Goal: Navigation & Orientation: Find specific page/section

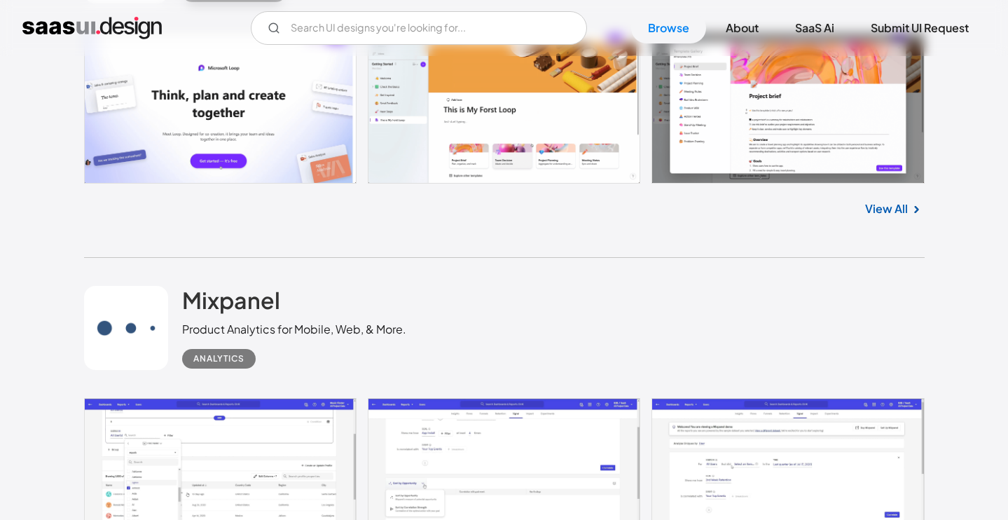
scroll to position [955, 0]
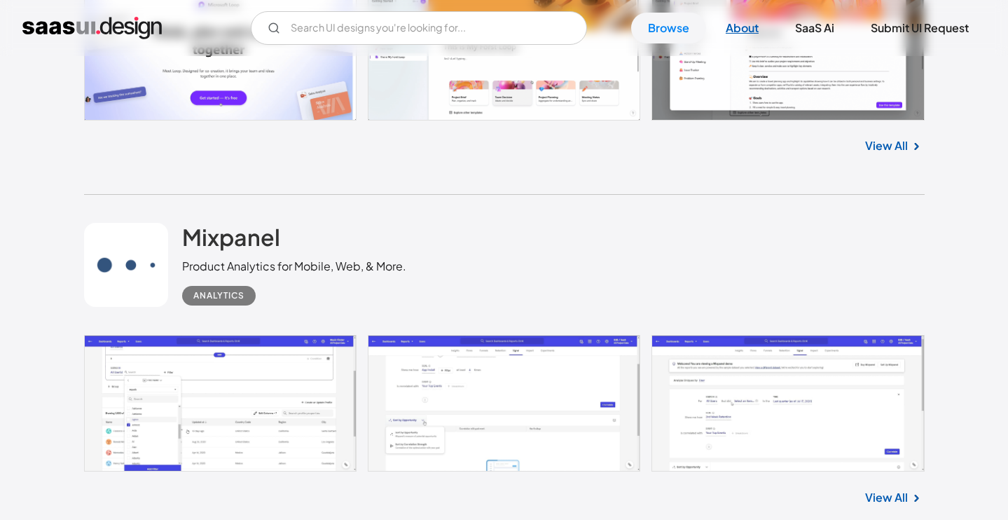
click at [737, 34] on link "About" at bounding box center [742, 28] width 67 height 31
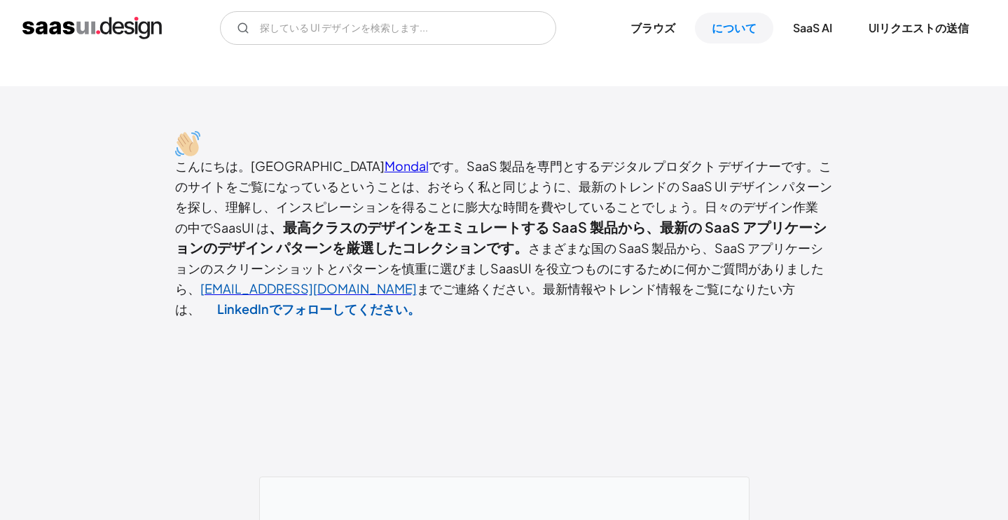
scroll to position [42, 0]
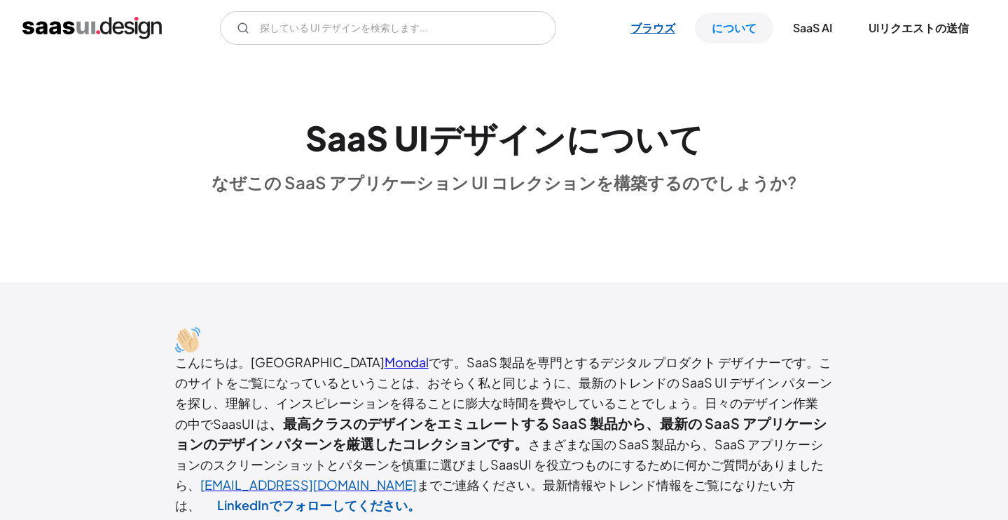
click at [646, 24] on font "ブラウズ" at bounding box center [652, 27] width 45 height 15
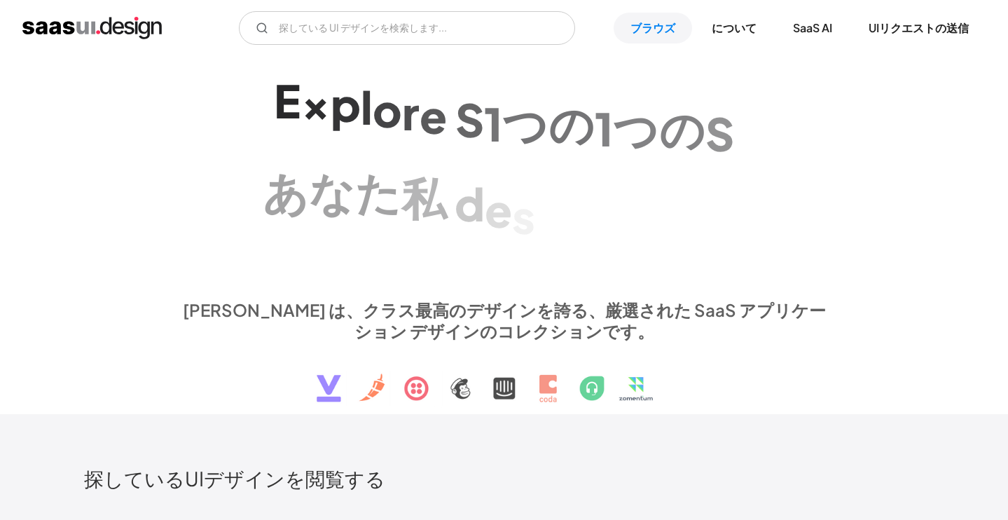
scroll to position [309, 0]
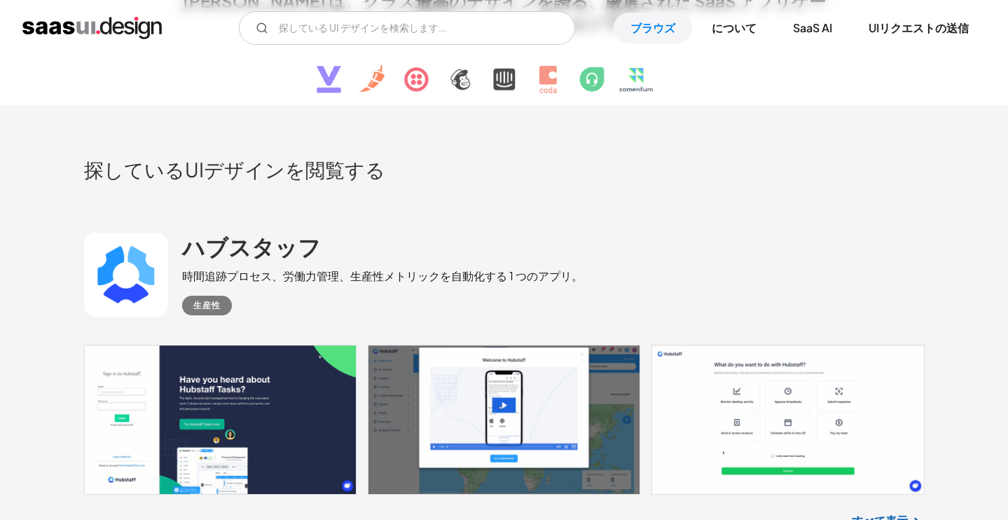
click at [863, 513] on font "すべて表示" at bounding box center [879, 520] width 56 height 15
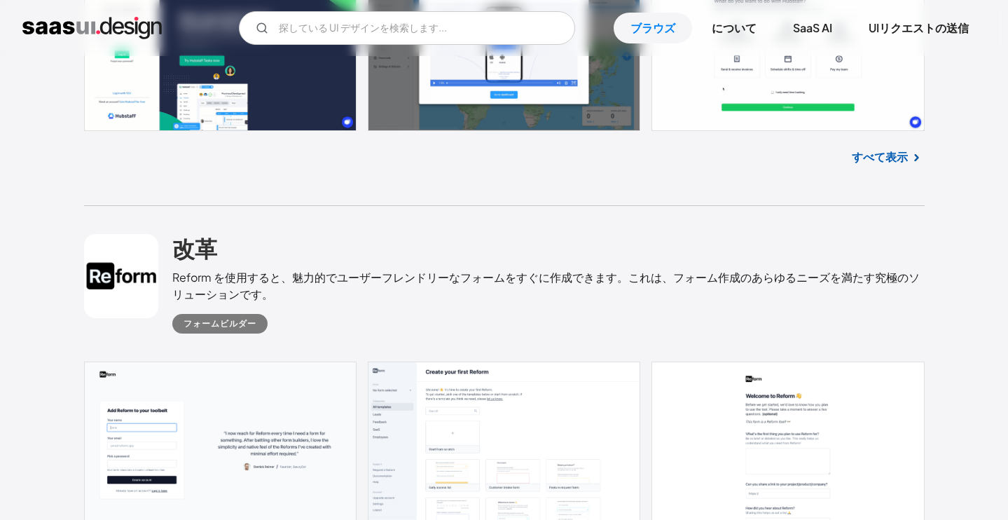
scroll to position [734, 0]
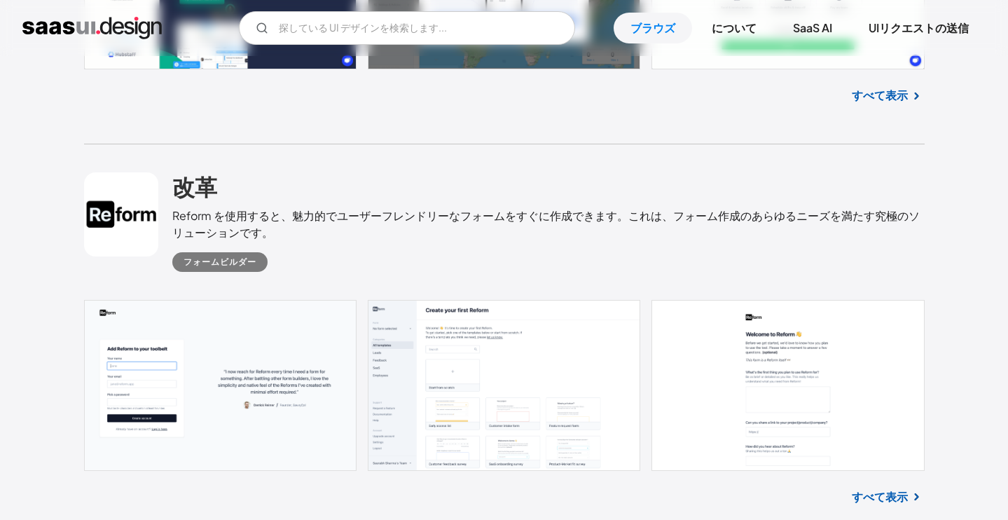
click at [891, 489] on font "すべて表示" at bounding box center [879, 496] width 56 height 15
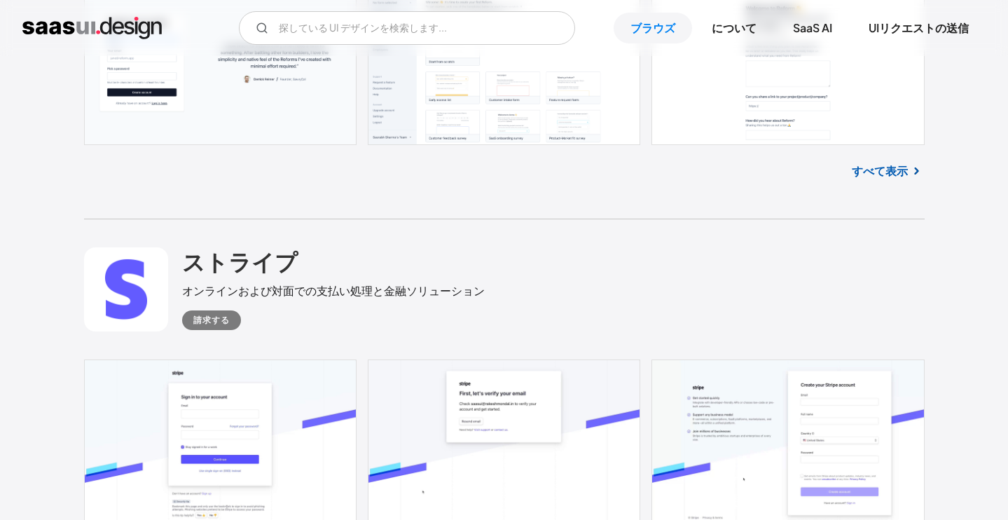
scroll to position [1160, 0]
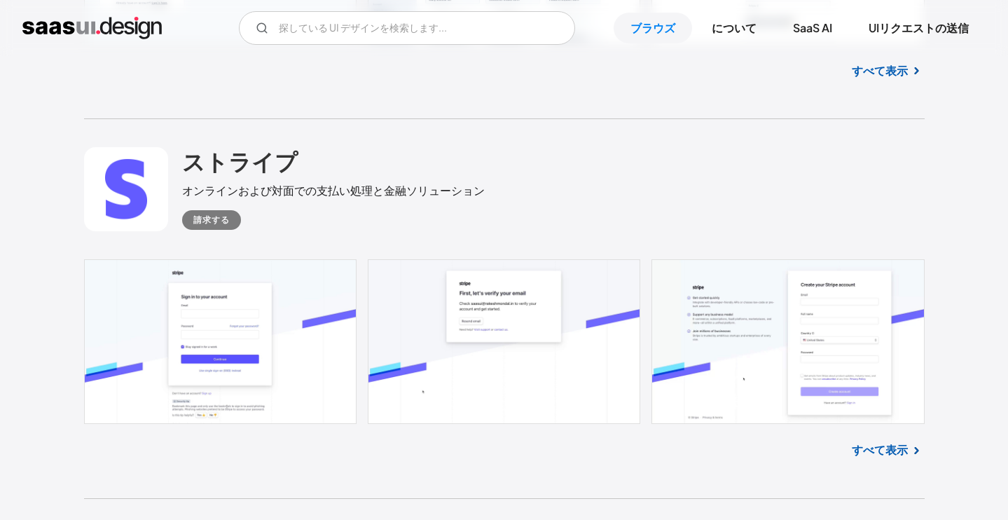
click at [872, 442] on font "すべて表示" at bounding box center [879, 449] width 56 height 15
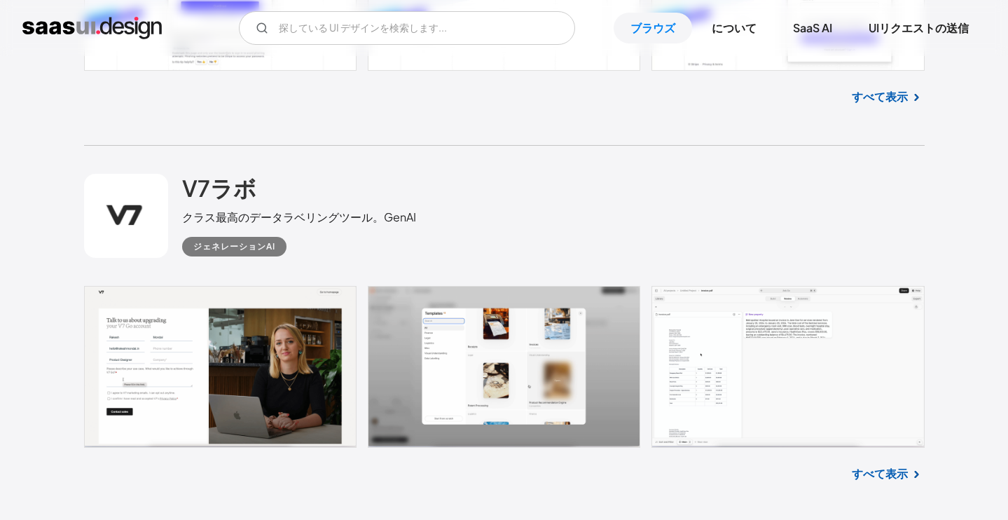
scroll to position [1575, 0]
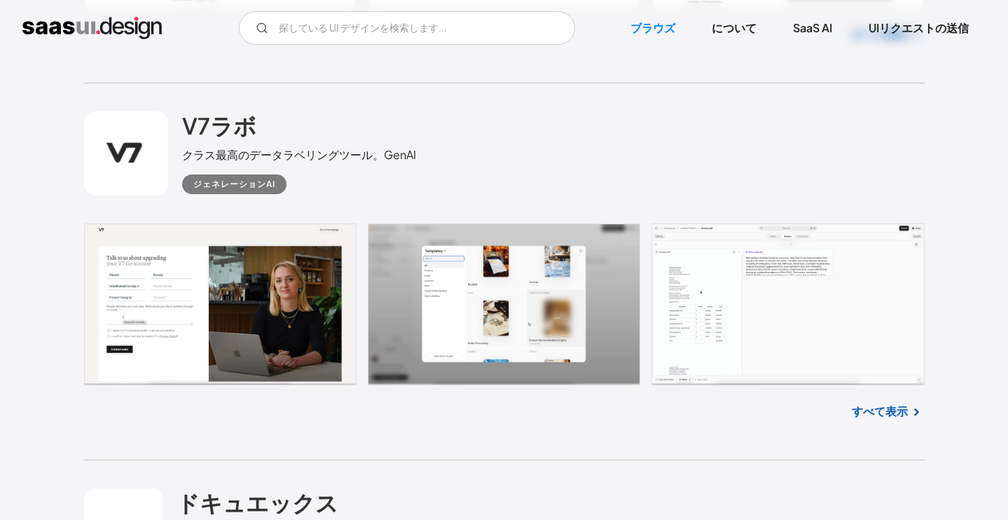
click at [878, 403] on font "すべて表示" at bounding box center [879, 410] width 56 height 15
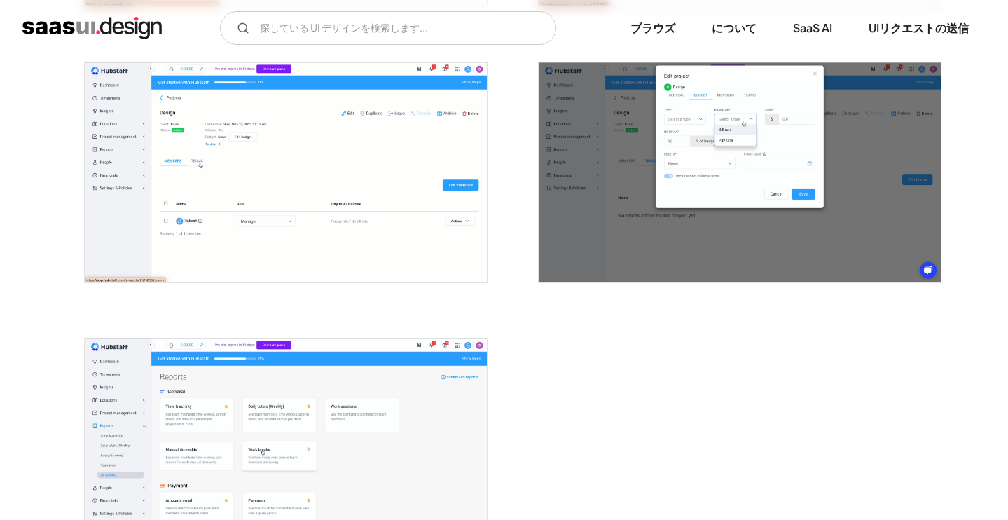
scroll to position [3570, 0]
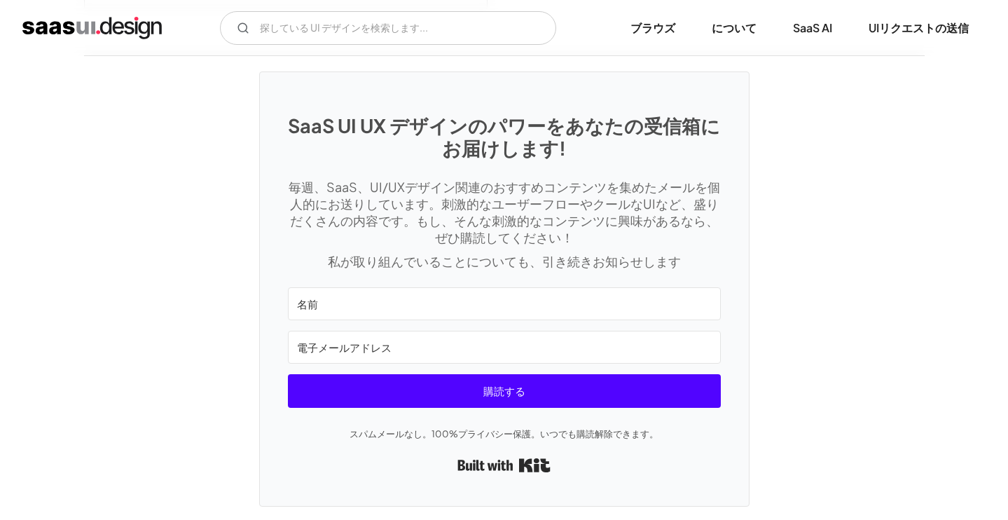
scroll to position [3354, 0]
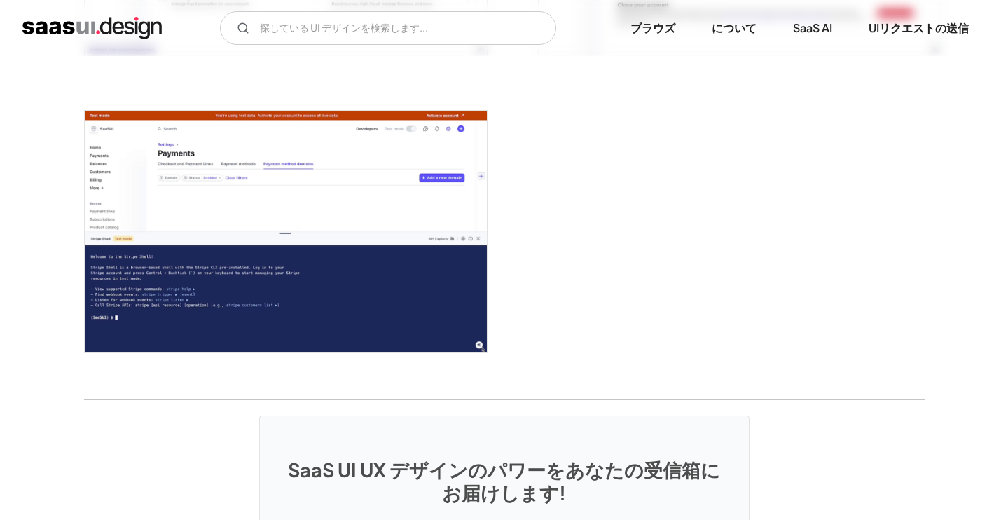
scroll to position [4059, 0]
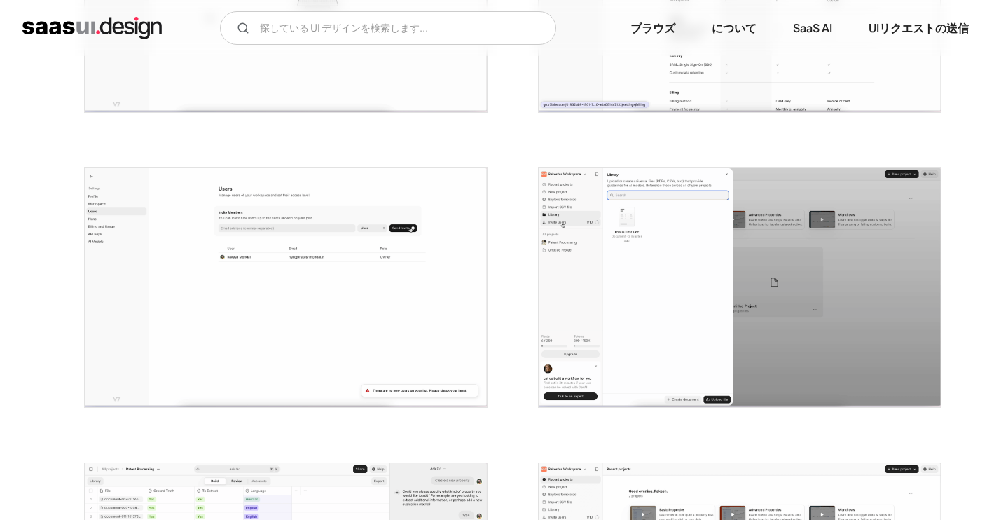
scroll to position [1818, 0]
